Goal: Book appointment/travel/reservation

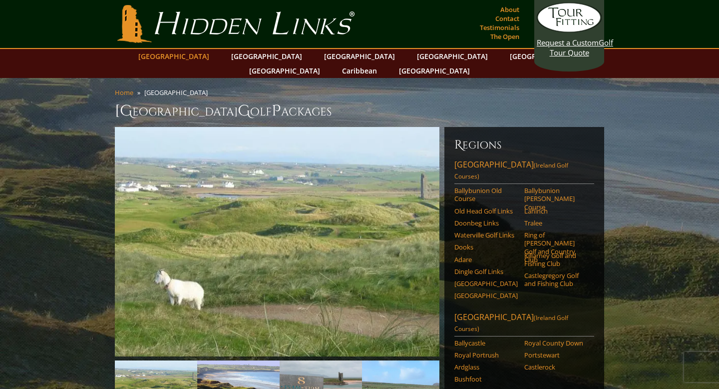
click at [206, 59] on link "[GEOGRAPHIC_DATA]" at bounding box center [173, 56] width 81 height 14
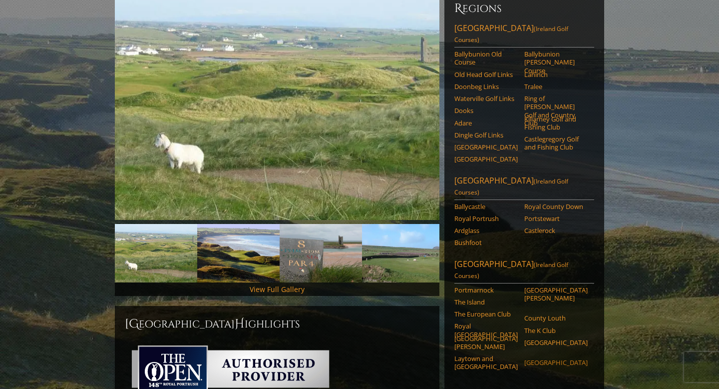
scroll to position [140, 0]
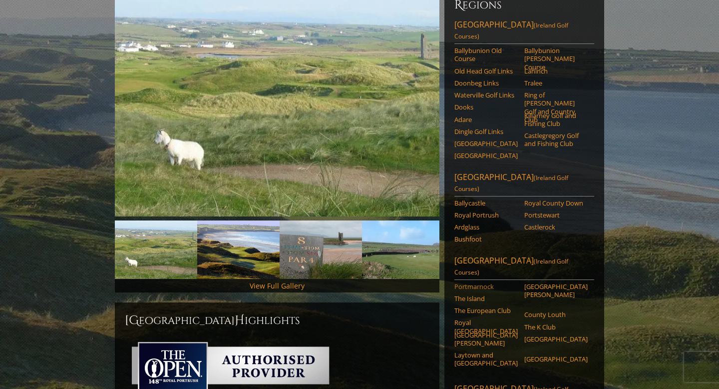
click at [482, 282] on link "Portmarnock" at bounding box center [486, 286] width 63 height 8
click at [545, 335] on link "[GEOGRAPHIC_DATA]" at bounding box center [555, 339] width 63 height 8
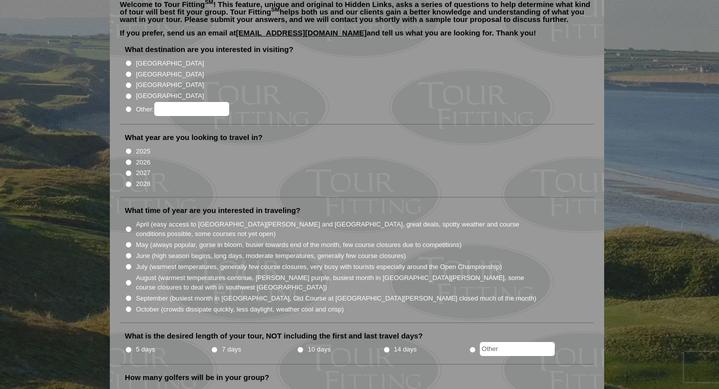
scroll to position [100, 0]
